Goal: Information Seeking & Learning: Learn about a topic

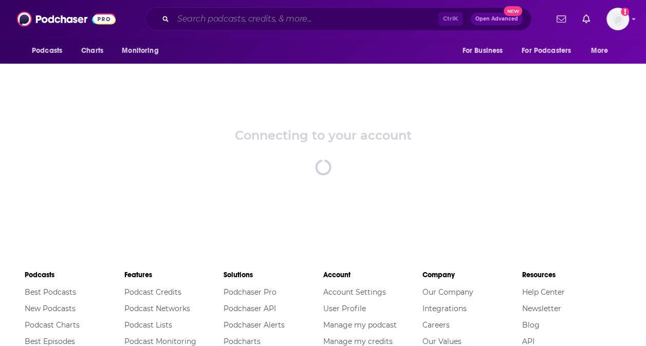
click at [332, 20] on input "Search podcasts, credits, & more..." at bounding box center [305, 19] width 265 height 16
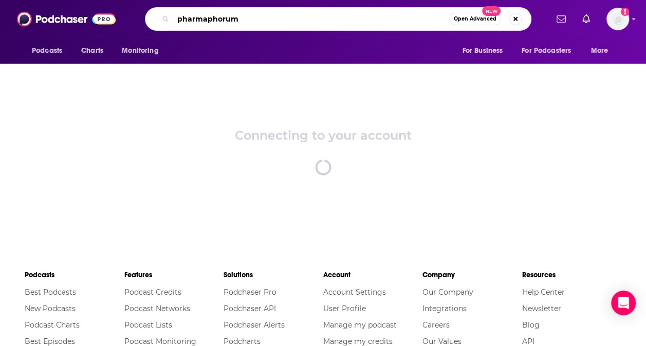
type input "pharmaphorum"
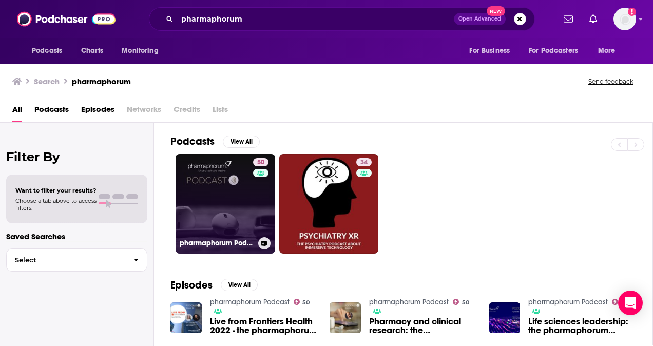
click at [223, 195] on link "50 pharmaphorum Podcast" at bounding box center [226, 204] width 100 height 100
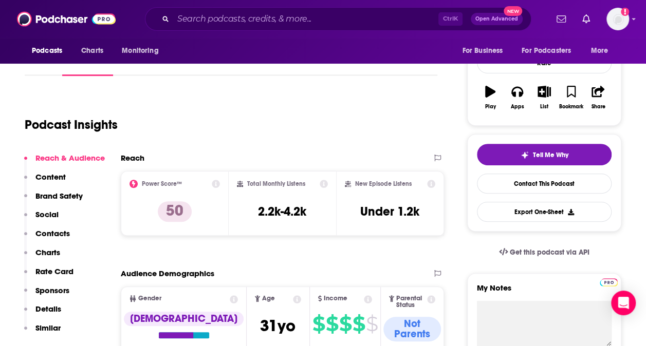
scroll to position [174, 0]
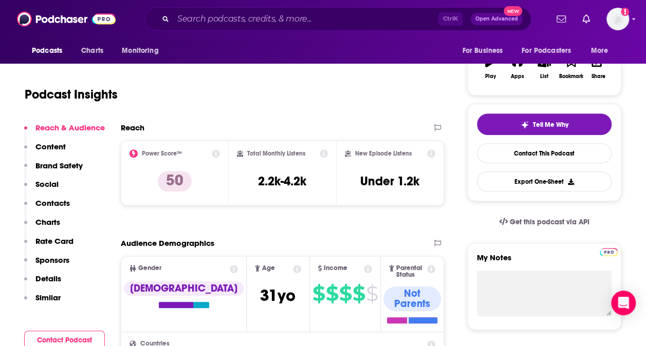
click at [60, 143] on p "Content" at bounding box center [50, 147] width 30 height 10
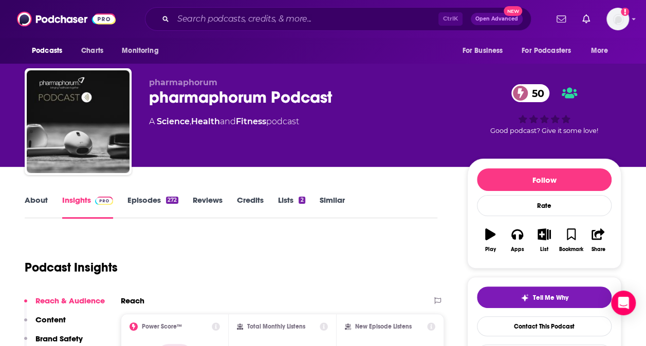
scroll to position [0, 0]
